Goal: Feedback & Contribution: Leave review/rating

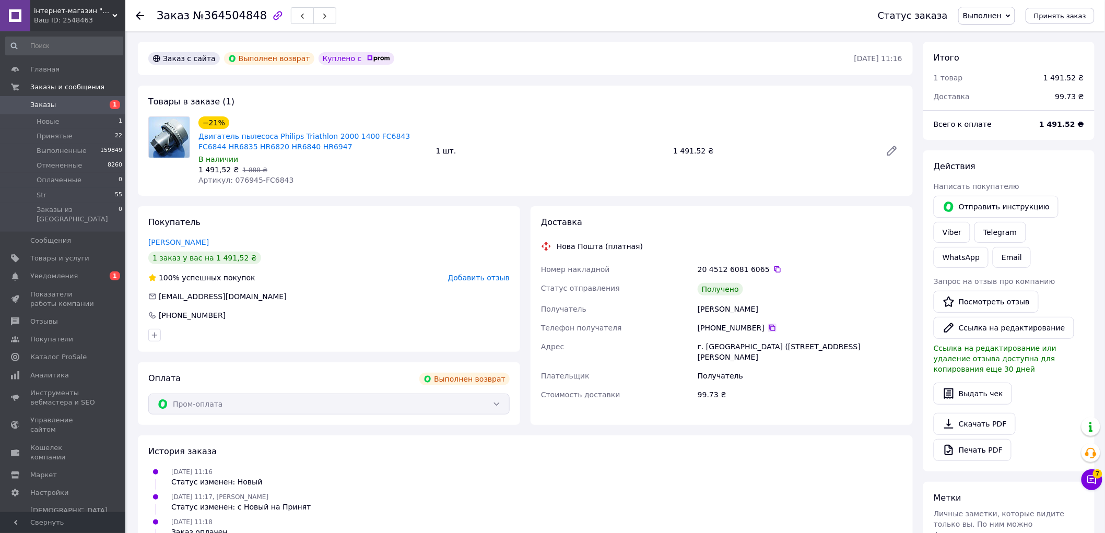
click at [768, 328] on icon at bounding box center [772, 328] width 8 height 8
click at [486, 275] on span "Добавить отзыв" at bounding box center [479, 278] width 62 height 8
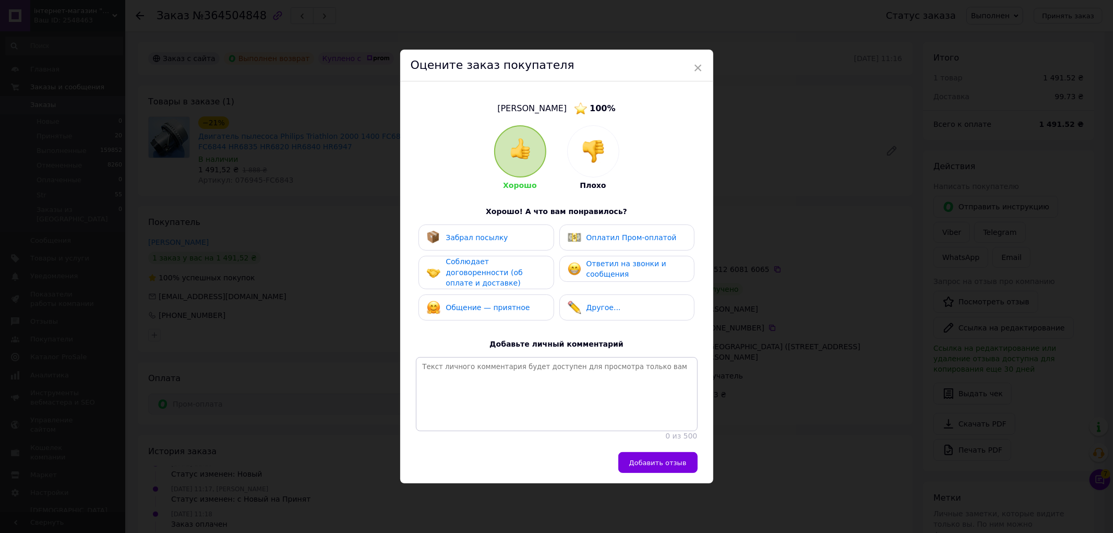
click at [592, 145] on img at bounding box center [593, 151] width 23 height 23
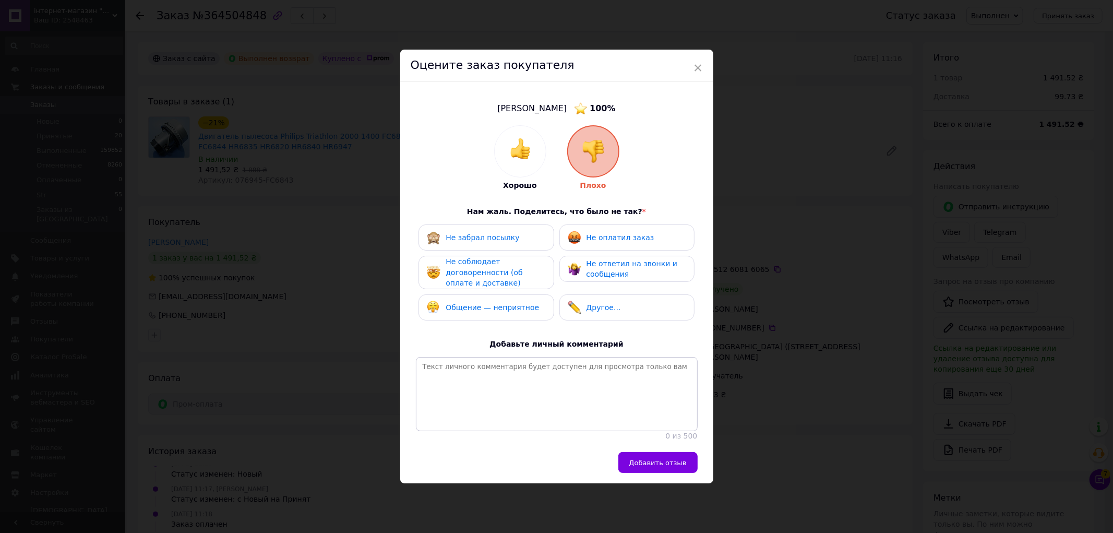
click at [613, 262] on span "Не ответил на звонки и сообщения" at bounding box center [632, 268] width 91 height 19
click at [491, 303] on span "Общение — неприятное" at bounding box center [492, 307] width 93 height 8
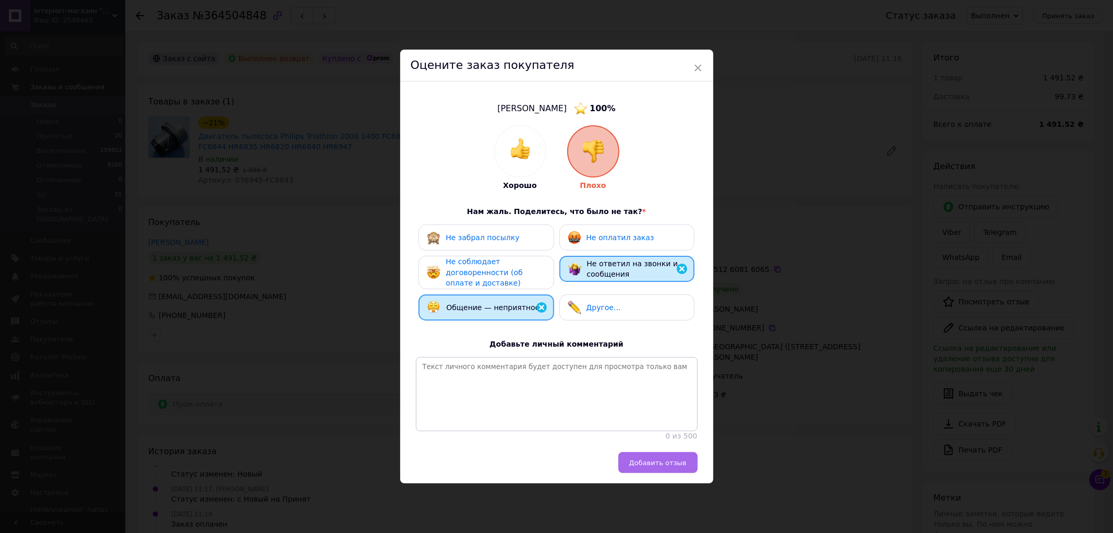
click at [664, 467] on span "Добавить отзыв" at bounding box center [658, 463] width 57 height 8
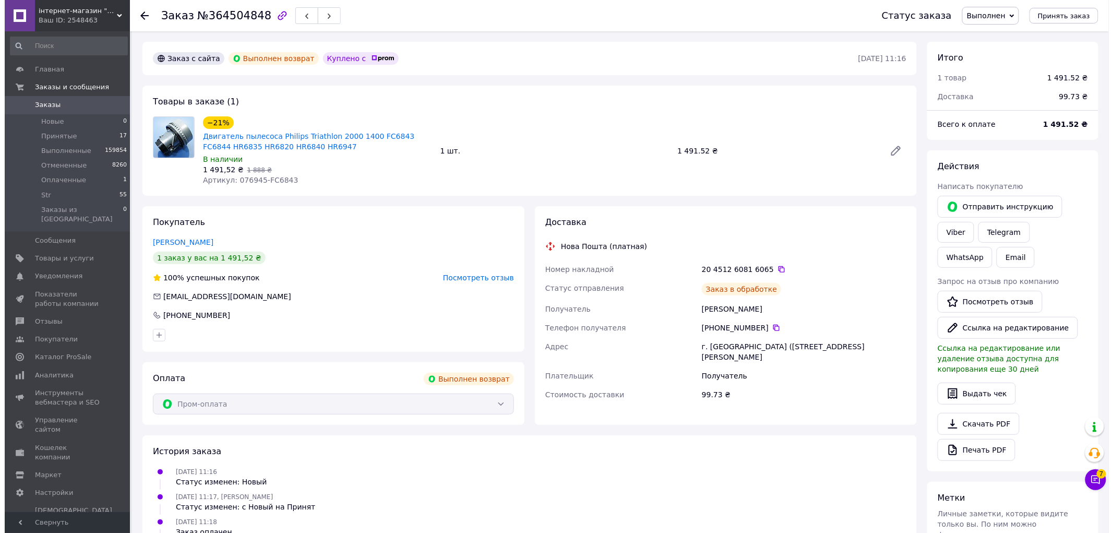
scroll to position [8, 0]
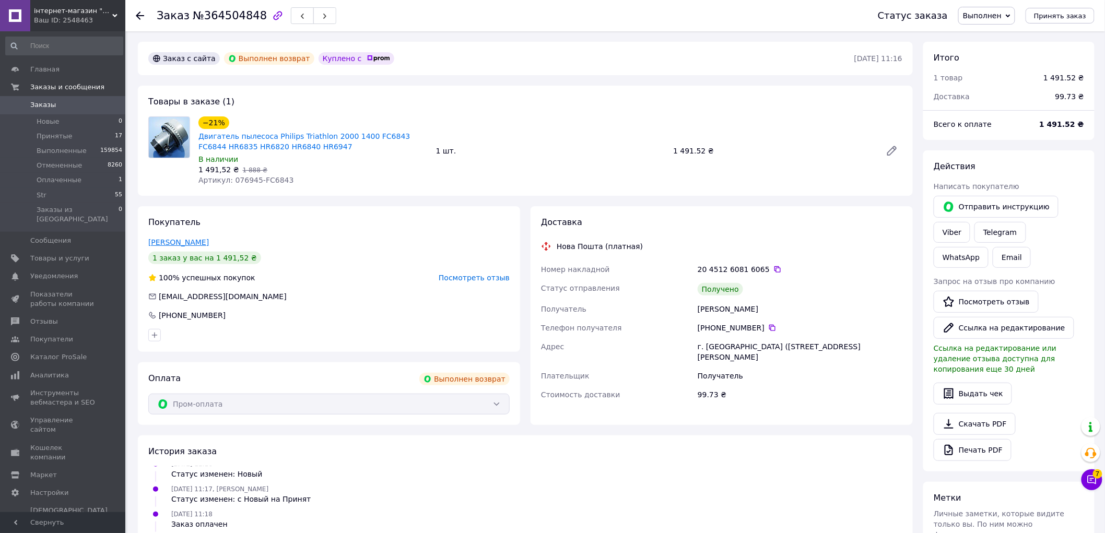
click at [187, 239] on link "[PERSON_NAME]" at bounding box center [178, 242] width 61 height 8
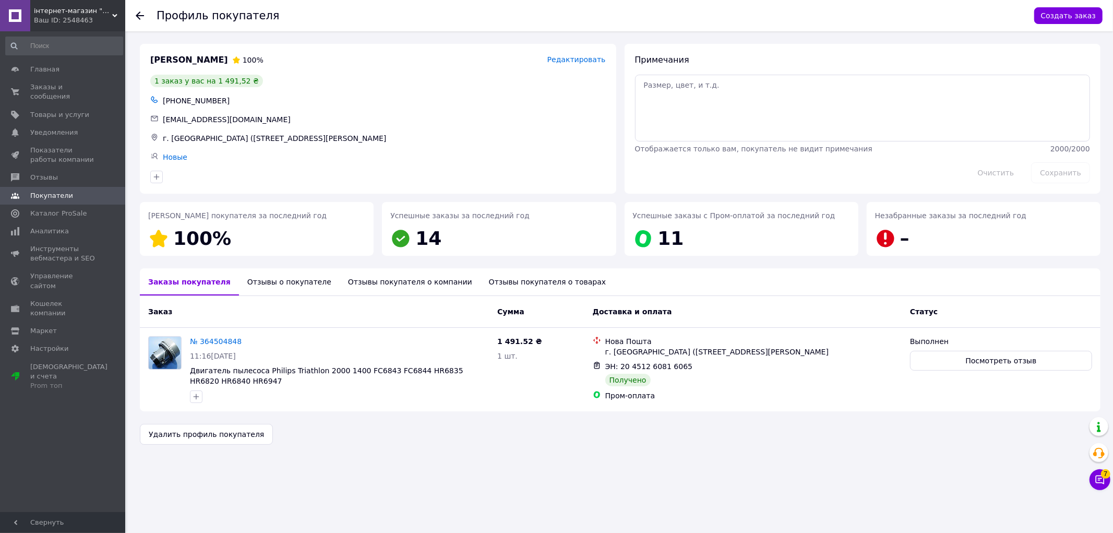
click at [268, 279] on div "Отзывы о покупателе" at bounding box center [289, 281] width 101 height 27
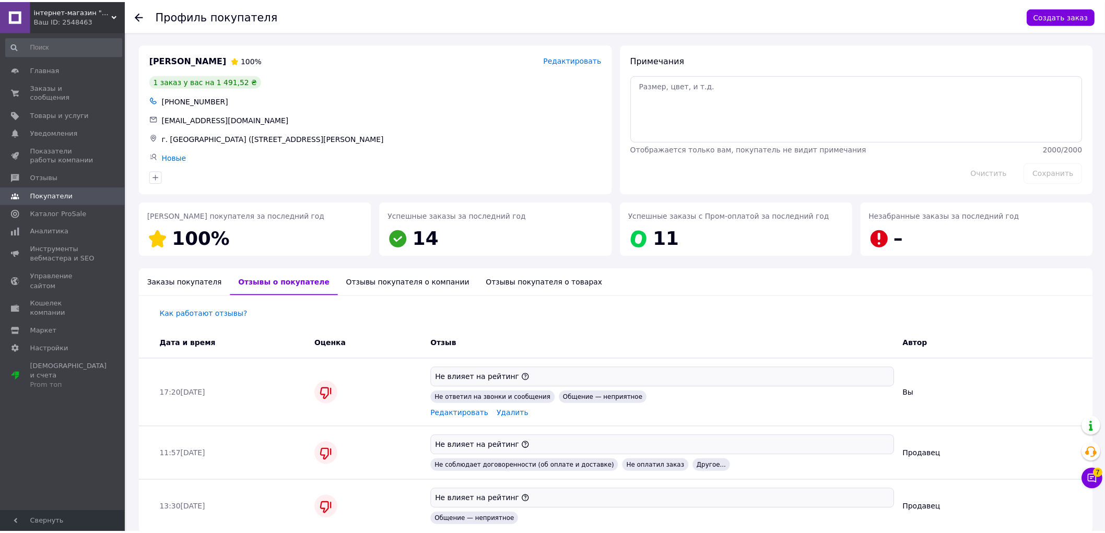
scroll to position [48, 0]
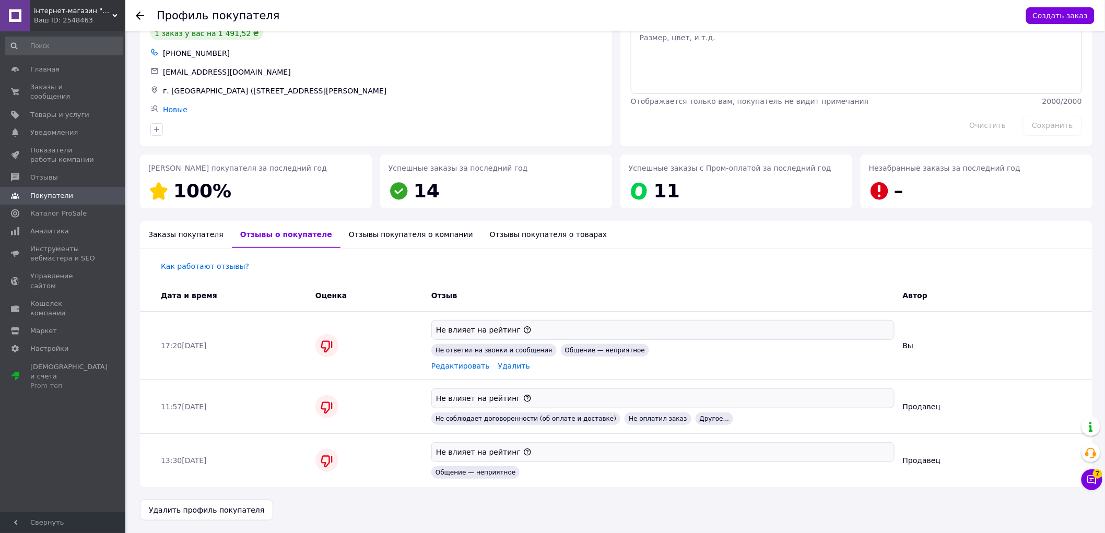
click at [482, 234] on div "Отзывы покупателя о товарах" at bounding box center [548, 234] width 134 height 27
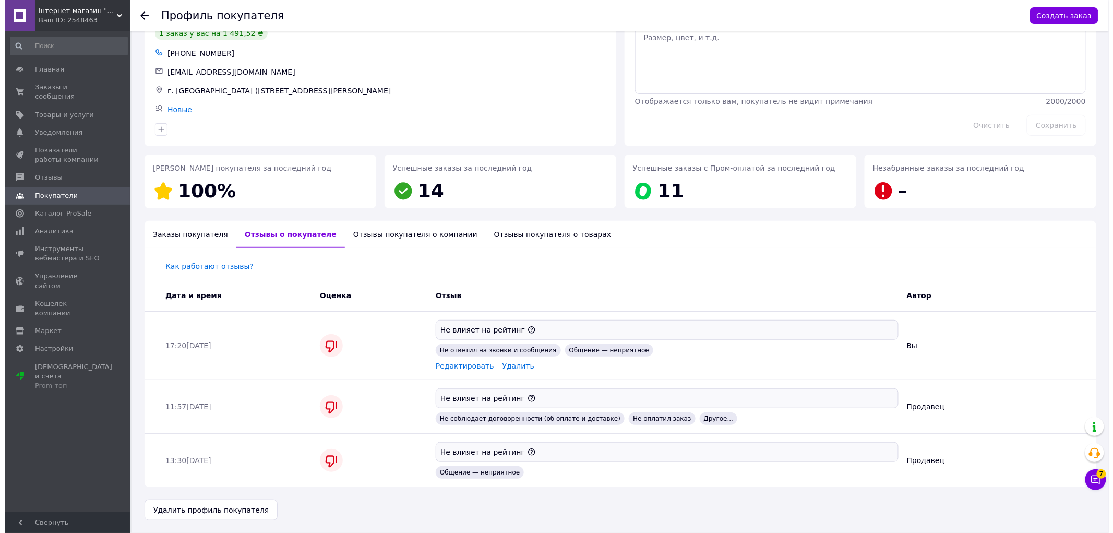
scroll to position [0, 0]
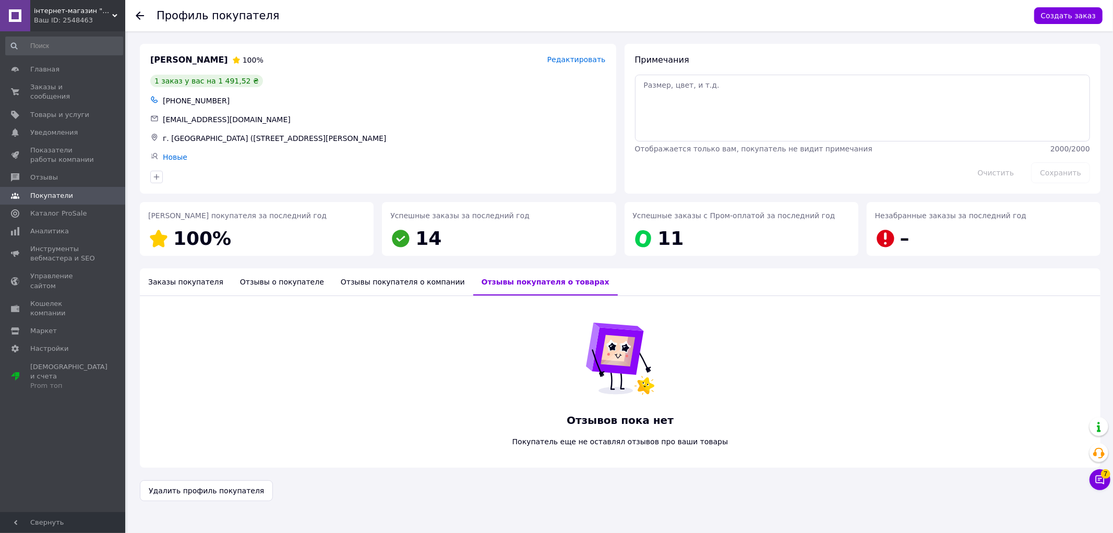
click at [378, 280] on div "Отзывы покупателя о компании" at bounding box center [403, 281] width 141 height 27
click at [270, 282] on div "Отзывы о покупателе" at bounding box center [282, 281] width 101 height 27
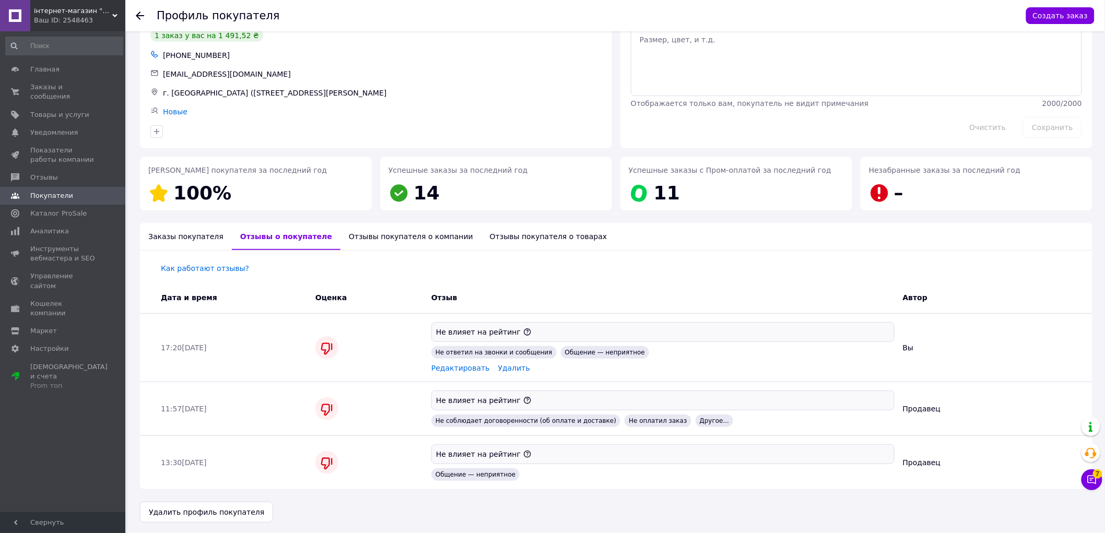
scroll to position [48, 0]
click at [191, 236] on div "Заказы покупателя" at bounding box center [186, 234] width 92 height 27
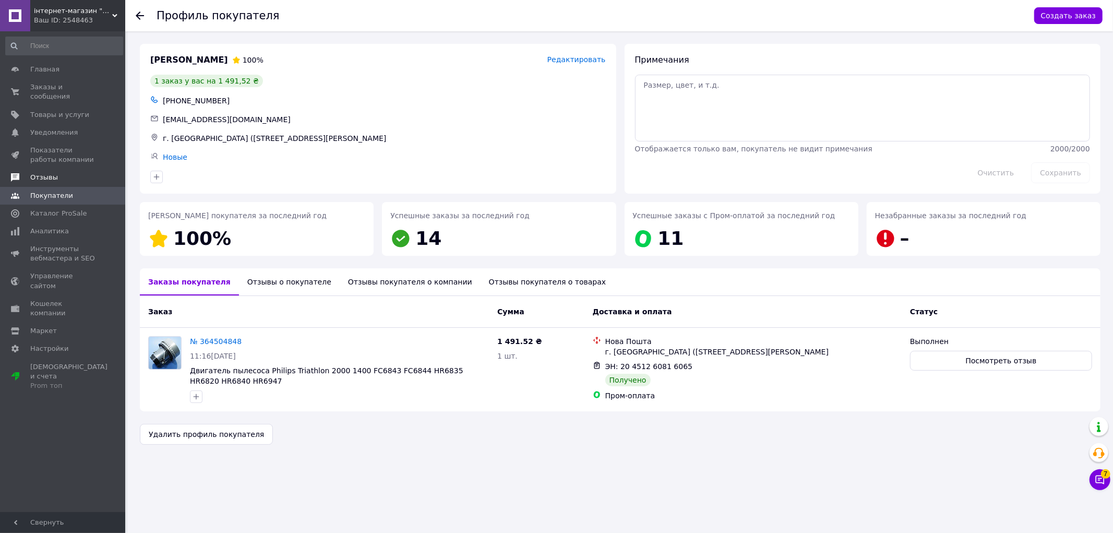
click at [42, 173] on span "Отзывы" at bounding box center [44, 177] width 28 height 9
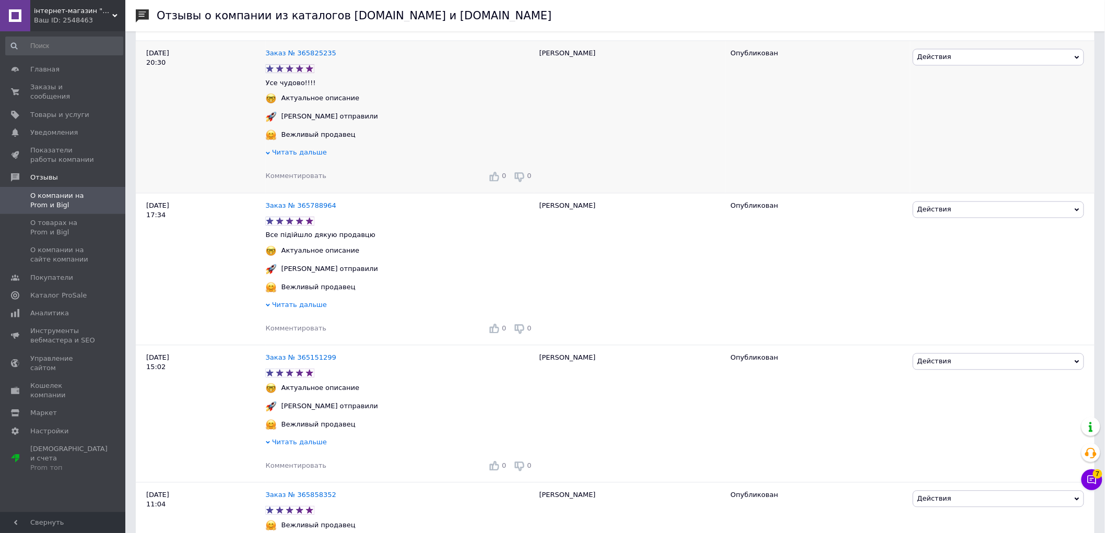
scroll to position [928, 0]
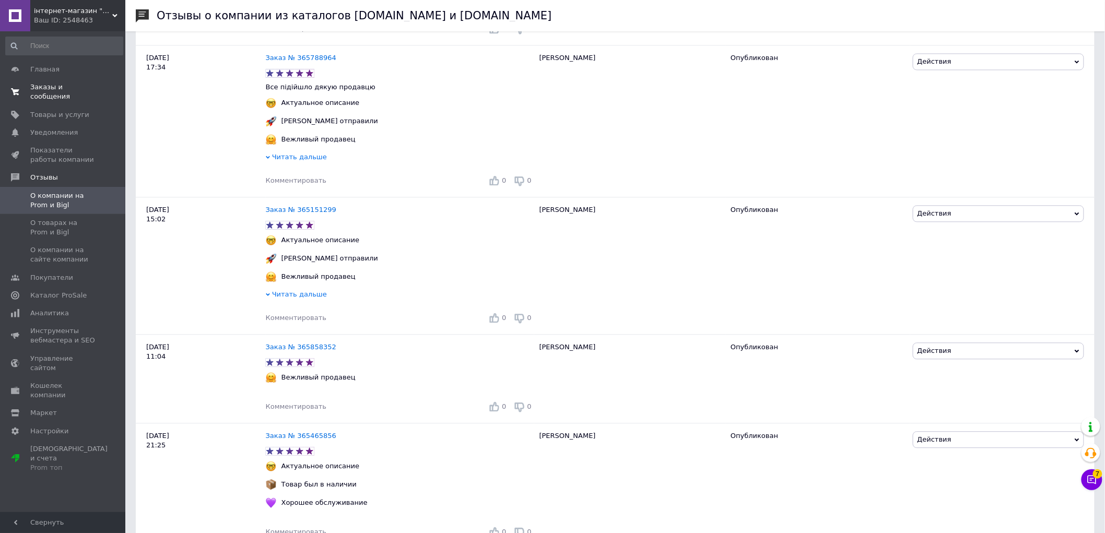
click at [50, 86] on span "Заказы и сообщения" at bounding box center [63, 91] width 66 height 19
